Goal: Obtain resource: Download file/media

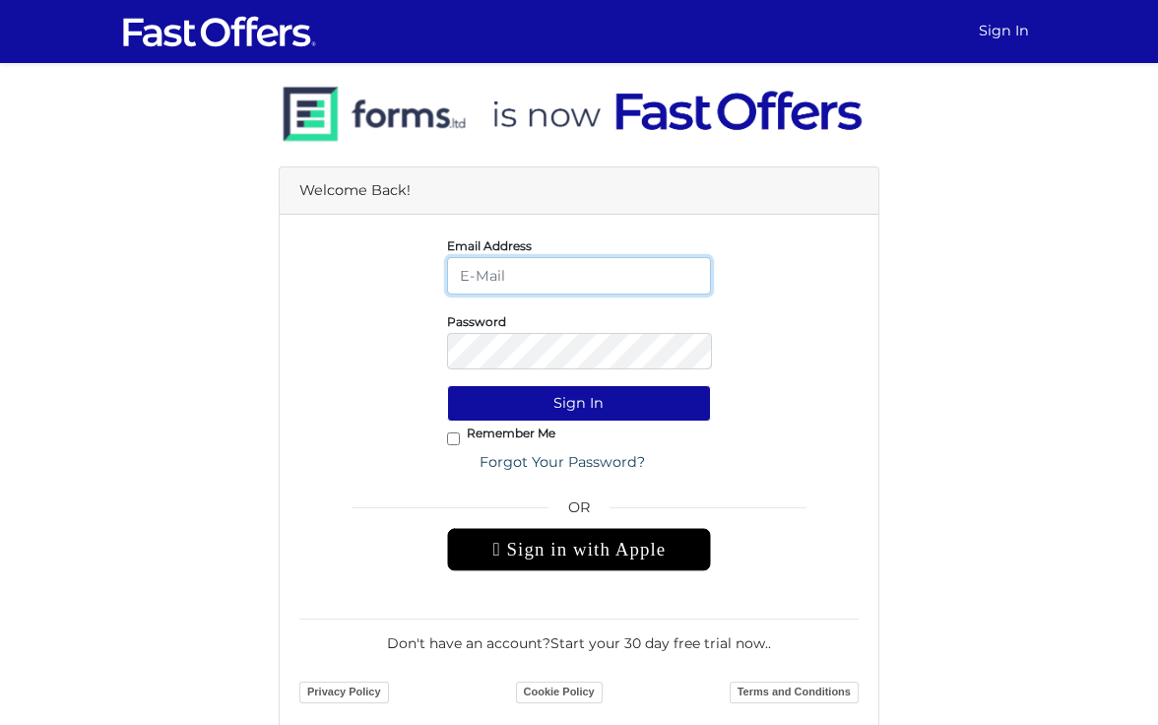
type input "[PERSON_NAME][EMAIL_ADDRESS][PERSON_NAME][DOMAIN_NAME]"
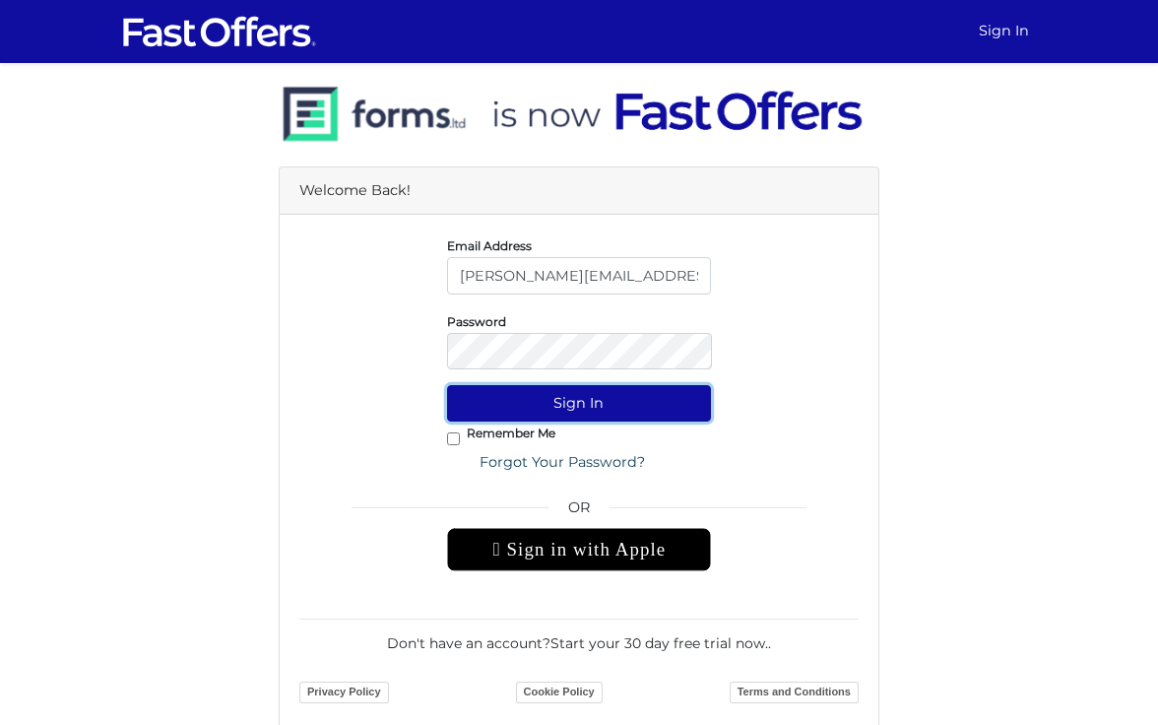
click at [568, 413] on button "Sign In" at bounding box center [579, 403] width 265 height 36
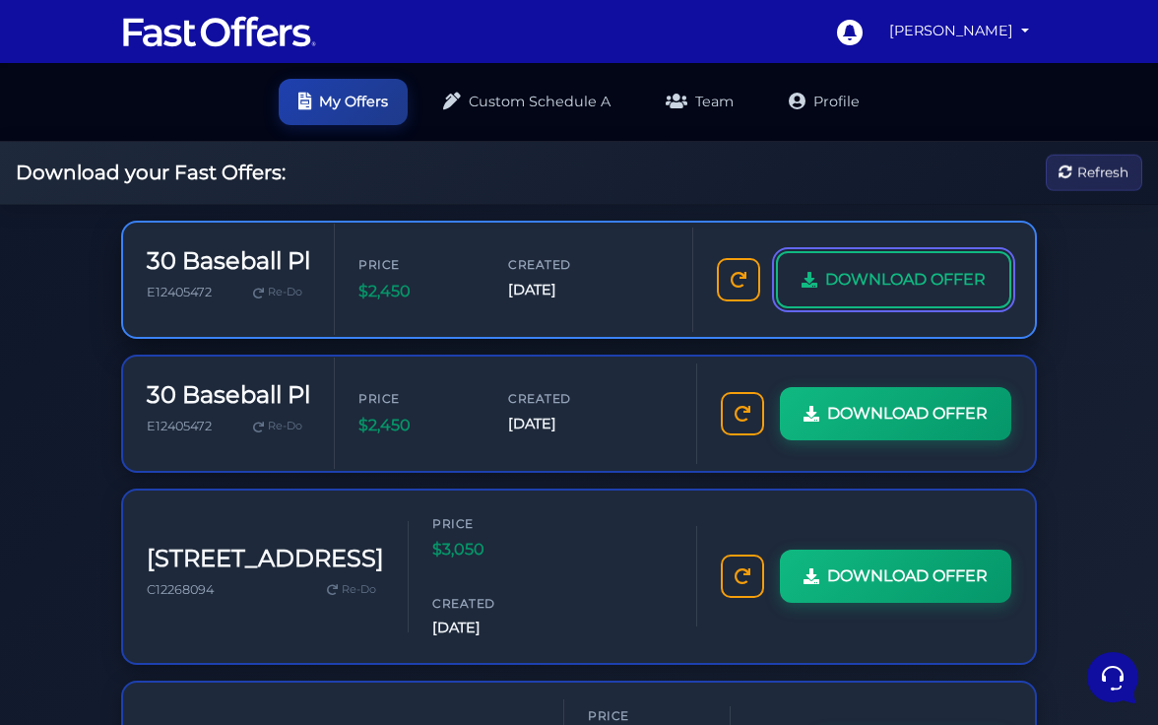
click at [836, 291] on span "DOWNLOAD OFFER" at bounding box center [905, 280] width 161 height 26
